Goal: Task Accomplishment & Management: Use online tool/utility

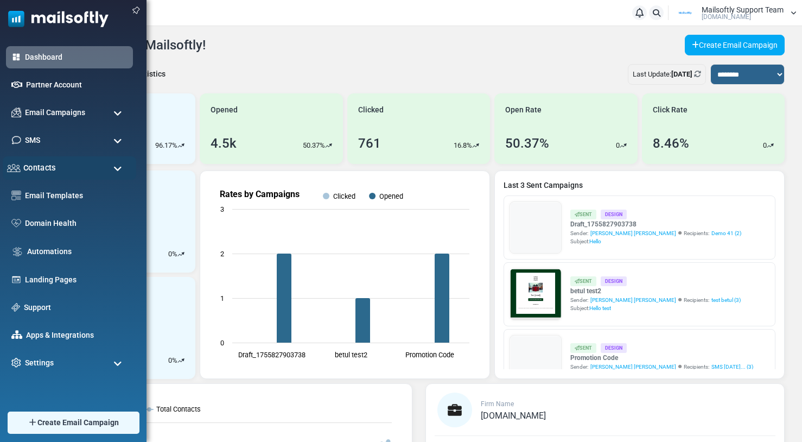
click at [61, 167] on div "Contacts" at bounding box center [70, 167] width 134 height 23
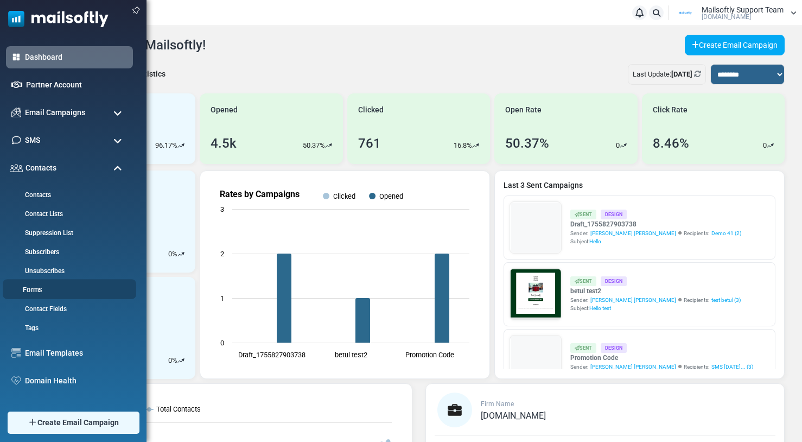
click at [37, 286] on link "Forms" at bounding box center [68, 290] width 130 height 10
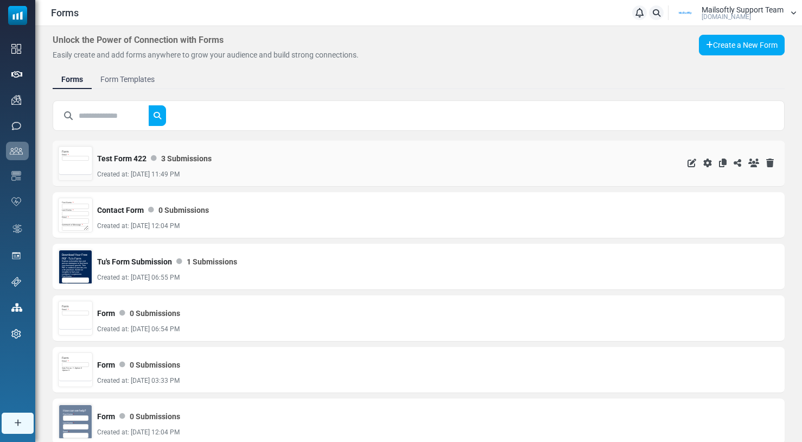
click at [81, 164] on div "Form Email *" at bounding box center [75, 160] width 33 height 27
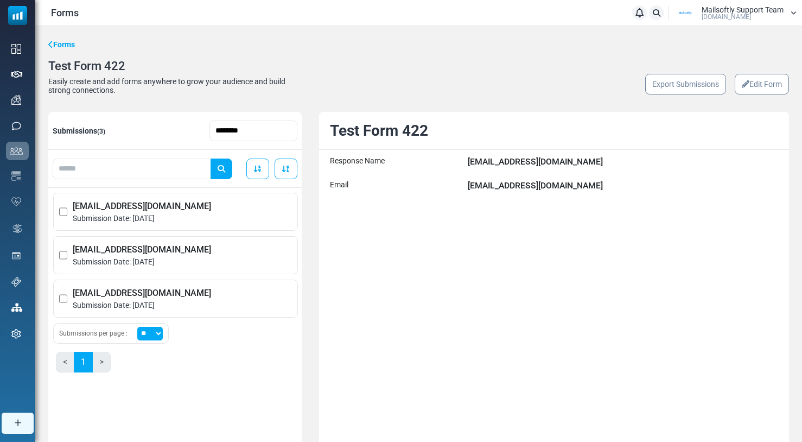
click at [772, 89] on link "Edit Form" at bounding box center [762, 84] width 54 height 21
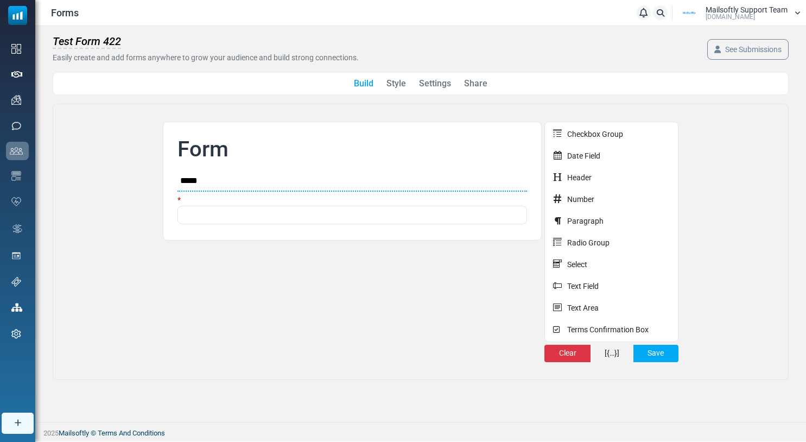
click at [486, 91] on div "Build Style Settings Share" at bounding box center [421, 83] width 736 height 23
click at [478, 86] on link "Share" at bounding box center [475, 83] width 23 height 13
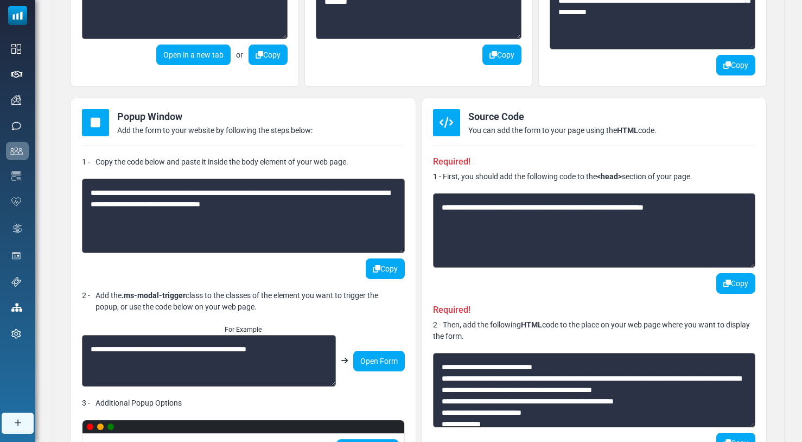
scroll to position [254, 0]
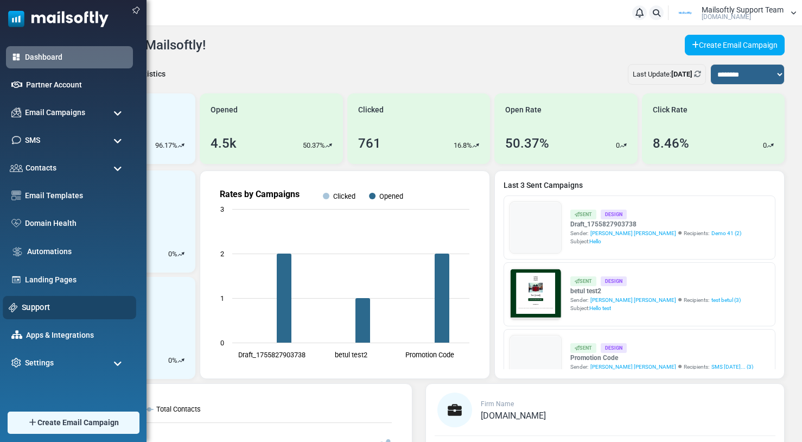
click at [33, 313] on div "Support" at bounding box center [70, 307] width 134 height 23
click at [37, 307] on link "Support" at bounding box center [76, 307] width 109 height 12
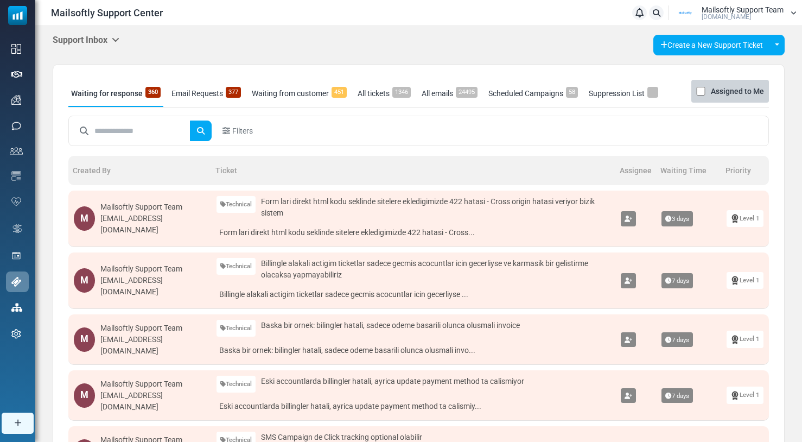
click at [115, 40] on icon at bounding box center [116, 39] width 8 height 9
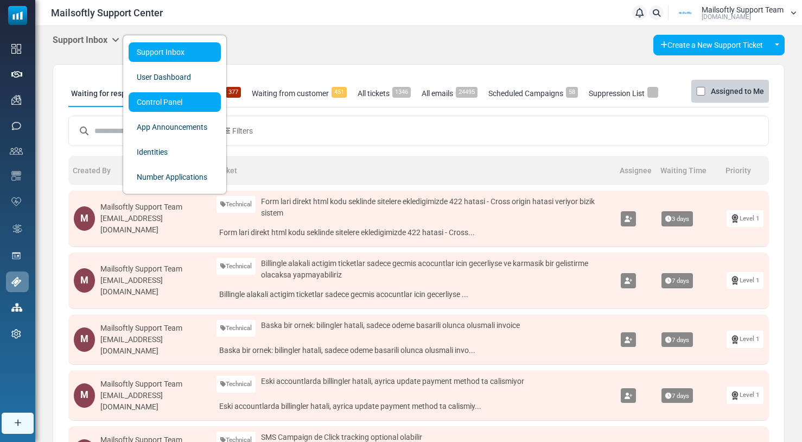
click at [142, 98] on link "Control Panel" at bounding box center [175, 102] width 92 height 20
